Goal: Task Accomplishment & Management: Complete application form

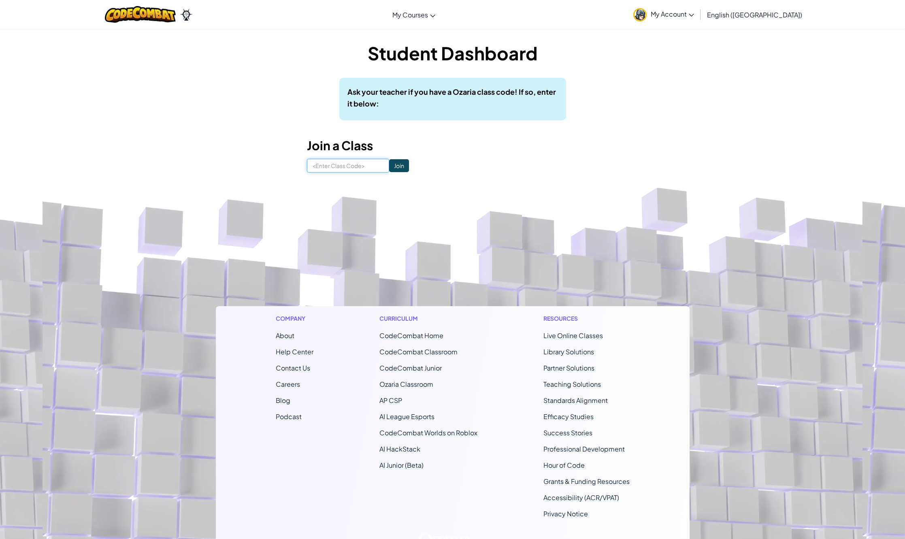
click at [352, 168] on input at bounding box center [348, 166] width 82 height 14
click at [471, 165] on form "Join" at bounding box center [453, 166] width 292 height 14
click at [696, 6] on link "My Account" at bounding box center [663, 15] width 69 height 26
click at [801, 55] on div "Student Dashboard Ask your teacher if you have a Ozaria class code! If so, ente…" at bounding box center [452, 106] width 905 height 156
click at [405, 105] on p "Ask your teacher if you have a Ozaria class code! If so, enter it below:" at bounding box center [452, 97] width 211 height 23
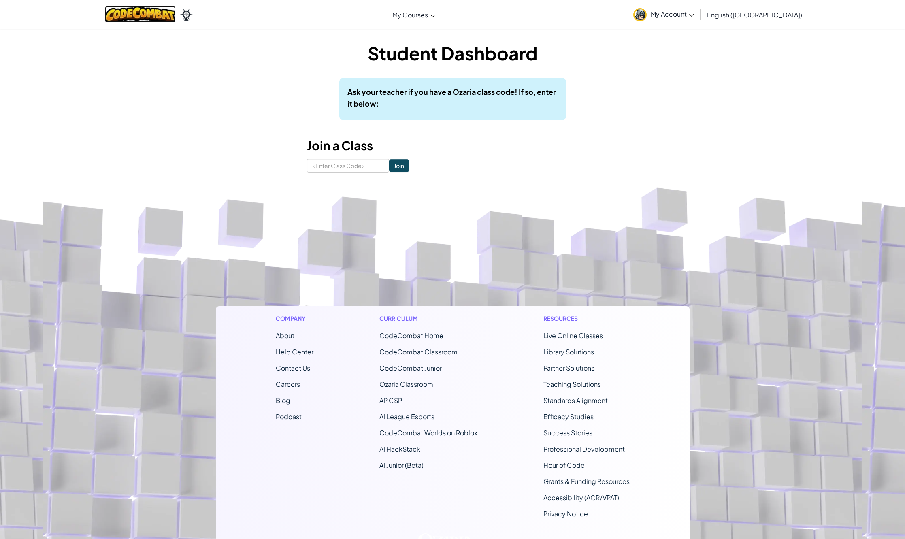
click at [149, 9] on img at bounding box center [140, 14] width 71 height 17
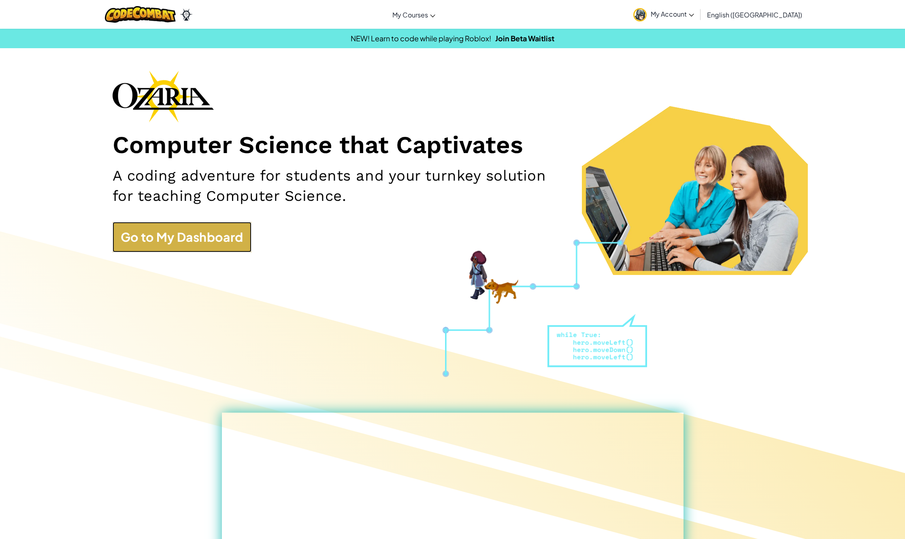
click at [228, 227] on link "Go to My Dashboard" at bounding box center [182, 237] width 139 height 30
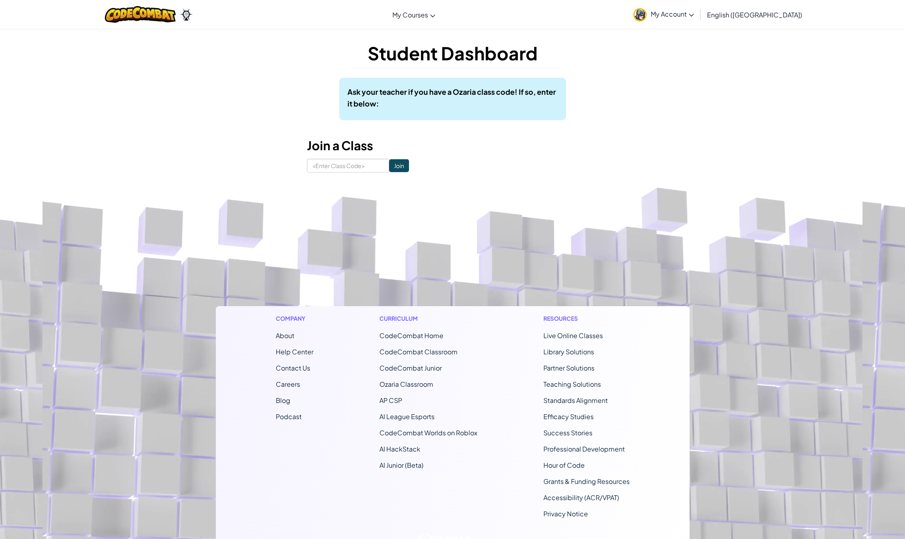
click at [398, 87] on b "Ask your teacher if you have a Ozaria class code! If so, enter it below:" at bounding box center [451, 97] width 209 height 21
